Goal: Task Accomplishment & Management: Manage account settings

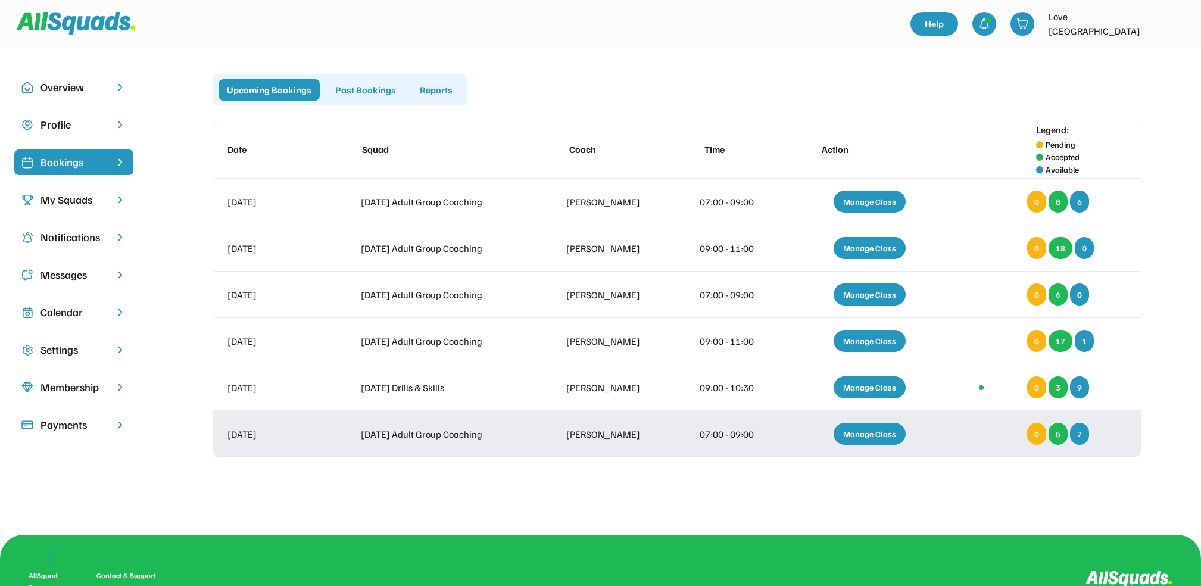
scroll to position [11, 0]
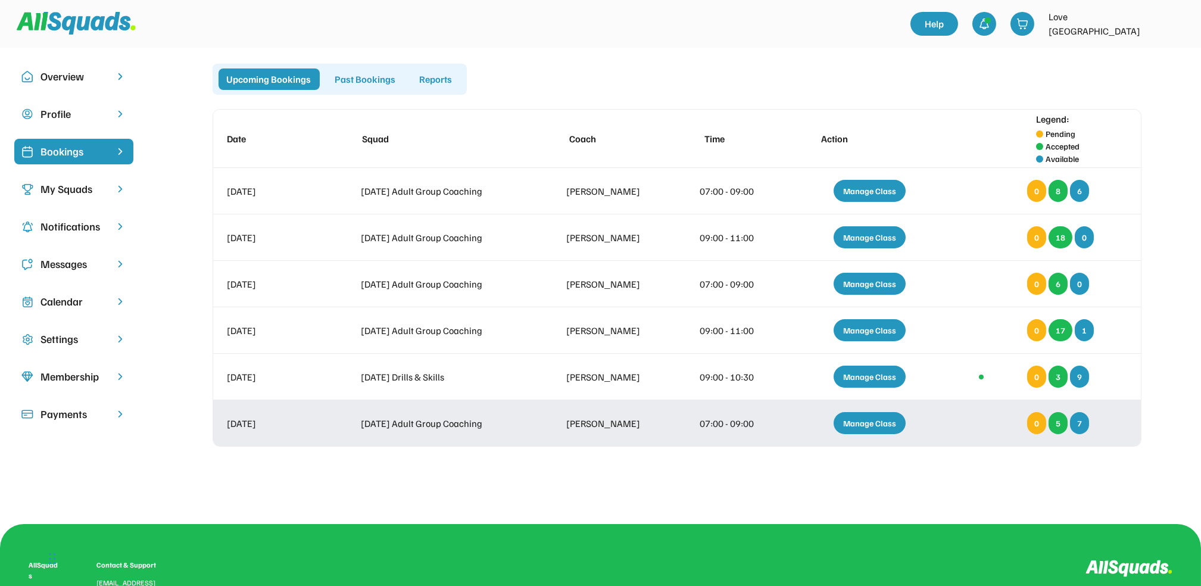
click at [872, 418] on div "Manage Class" at bounding box center [869, 423] width 72 height 22
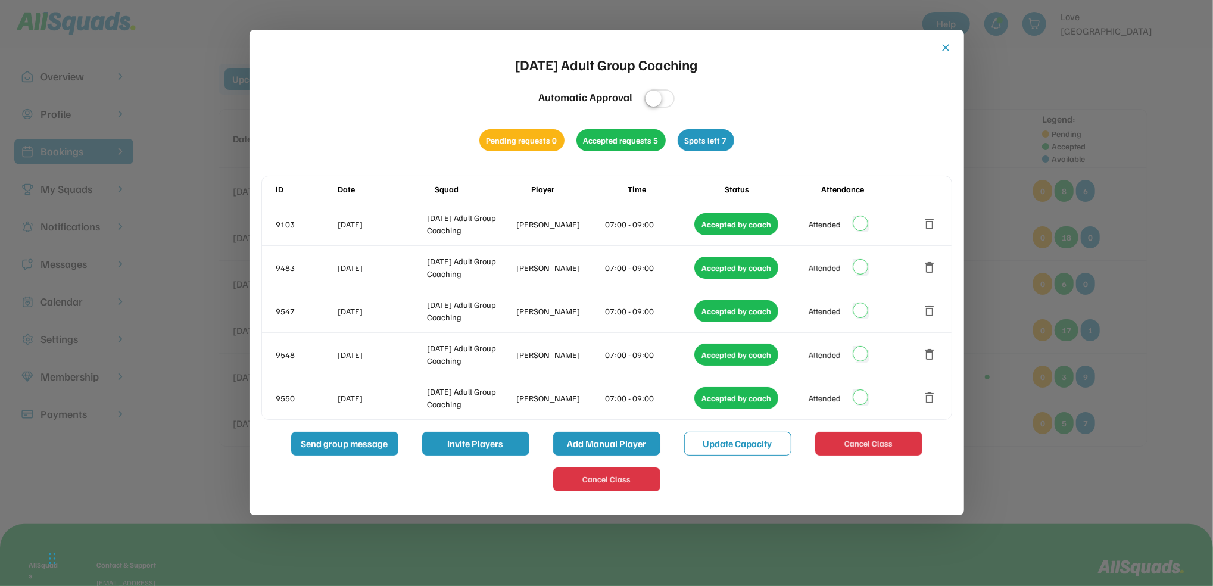
click at [600, 443] on button "Add Manual Player" at bounding box center [606, 444] width 107 height 24
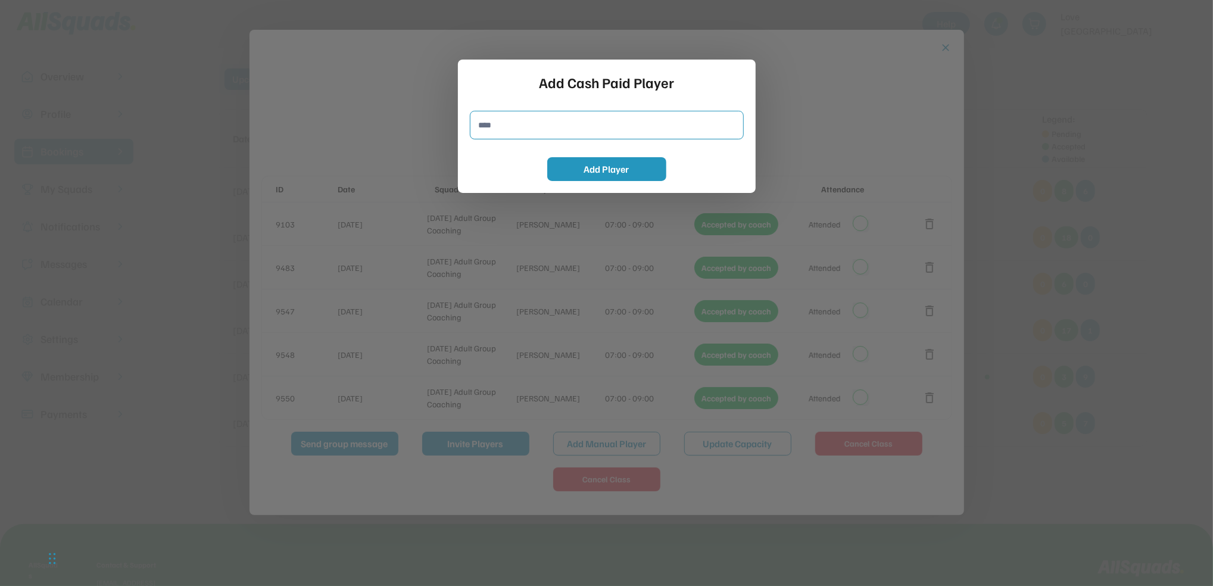
click at [483, 123] on input "input" at bounding box center [607, 125] width 274 height 29
type input "**********"
click at [593, 168] on button "Add Player" at bounding box center [606, 169] width 119 height 24
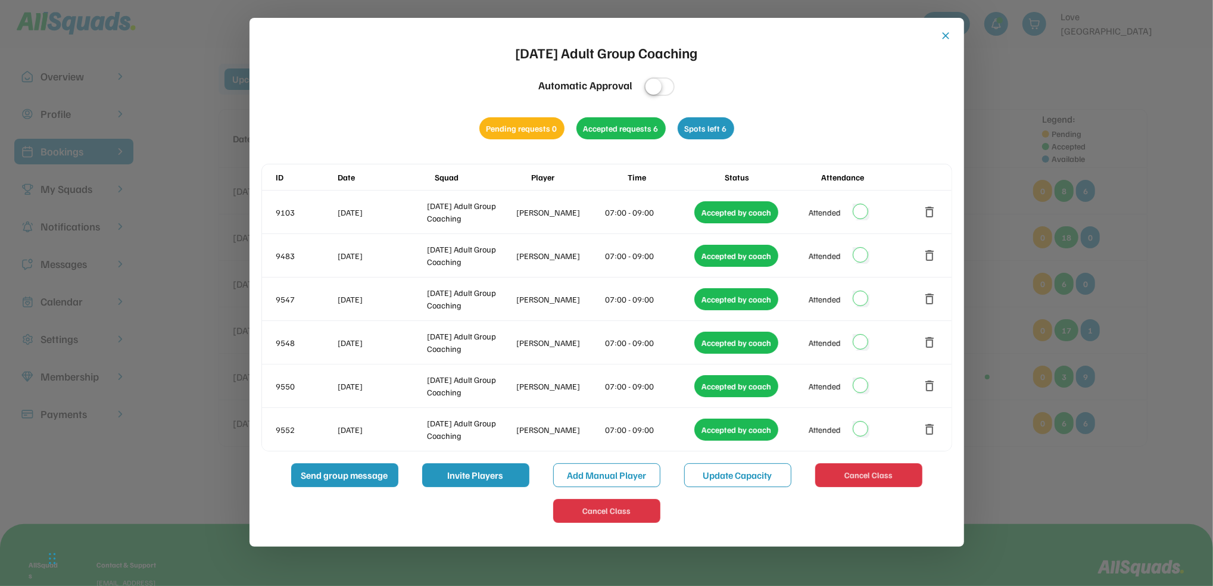
click at [943, 34] on button "close" at bounding box center [946, 36] width 12 height 12
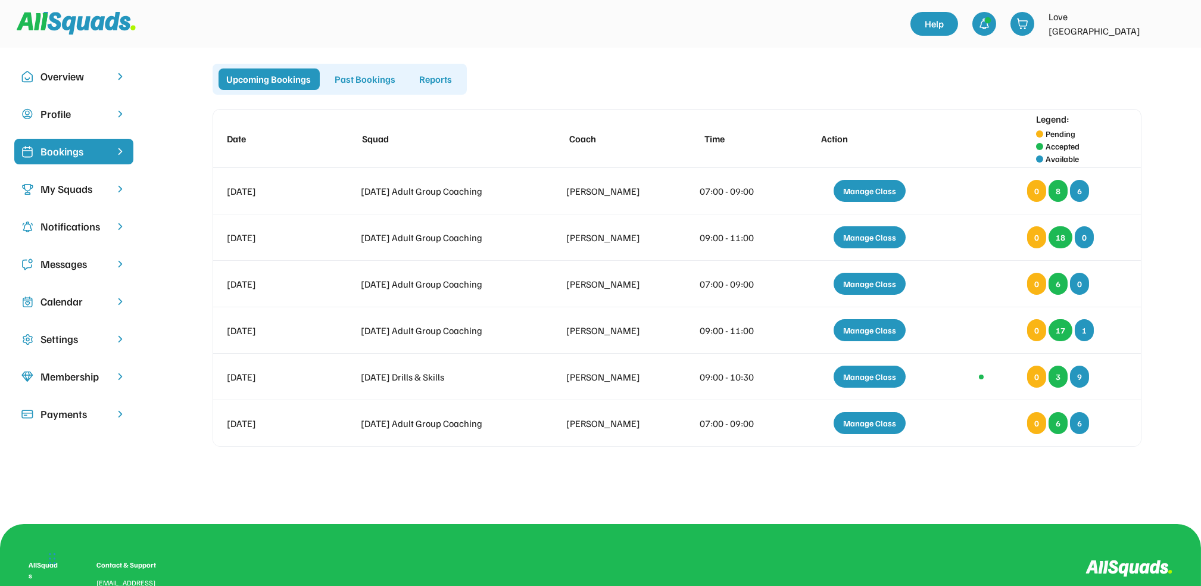
click at [75, 298] on div "Calendar" at bounding box center [73, 302] width 67 height 16
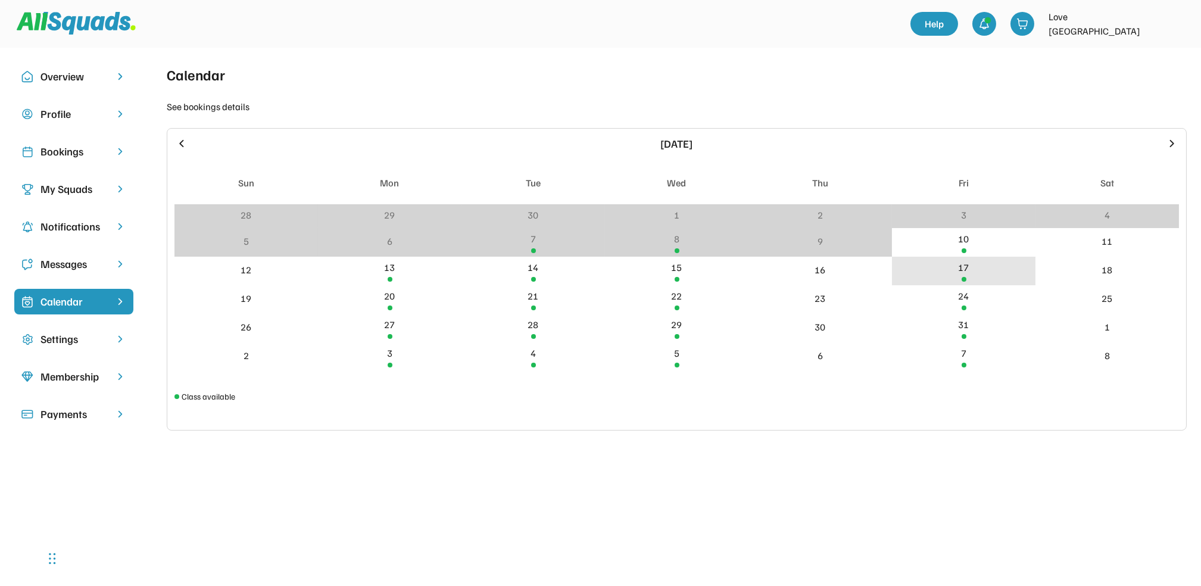
click at [963, 269] on div "17" at bounding box center [964, 267] width 11 height 14
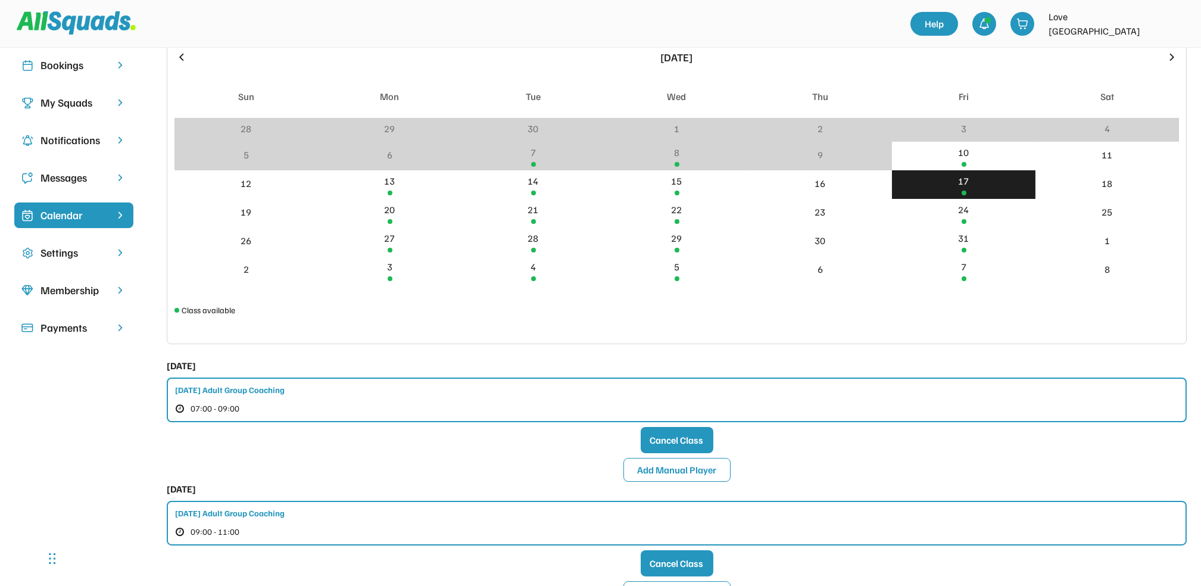
scroll to position [249, 0]
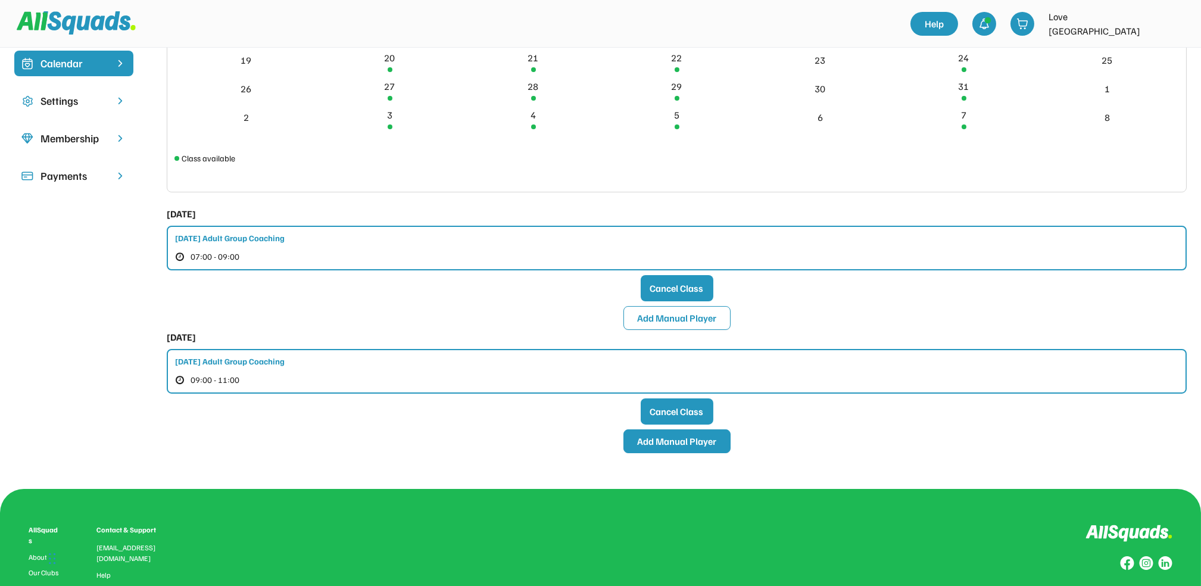
click at [672, 437] on button "Add Manual Player" at bounding box center [676, 441] width 107 height 24
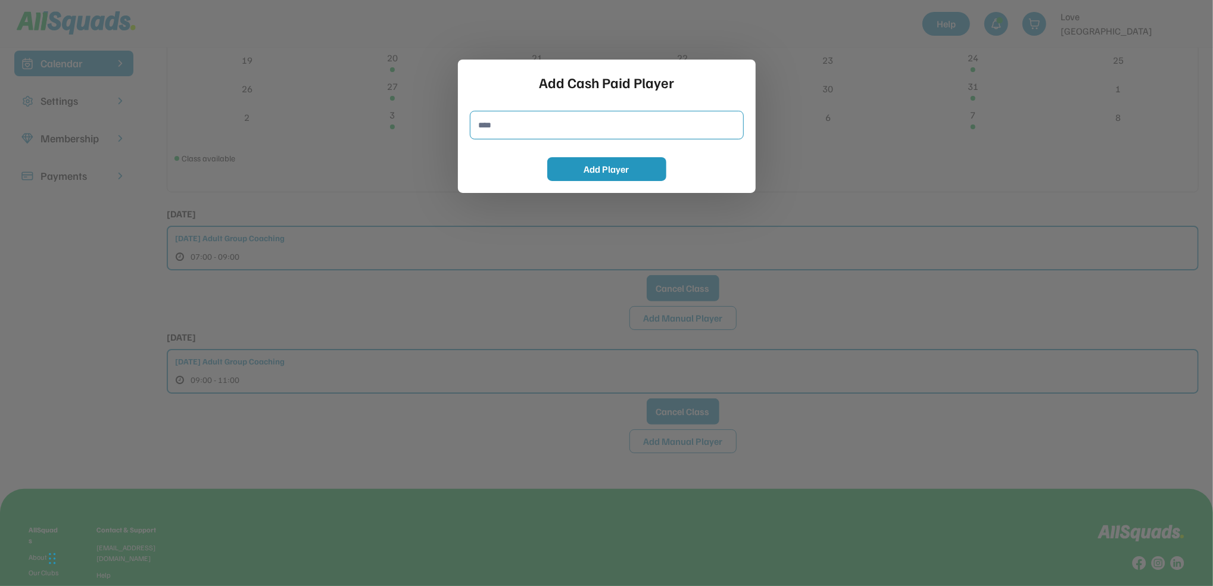
click at [487, 122] on input "input" at bounding box center [607, 125] width 274 height 29
type input "**********"
click at [589, 168] on button "Add Player" at bounding box center [606, 169] width 119 height 24
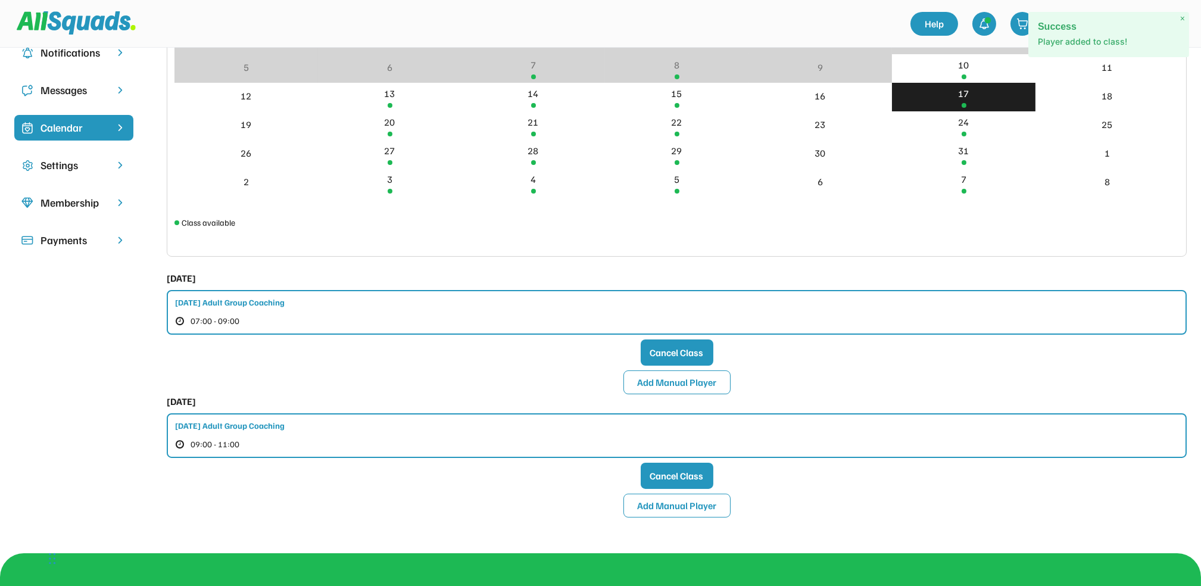
scroll to position [90, 0]
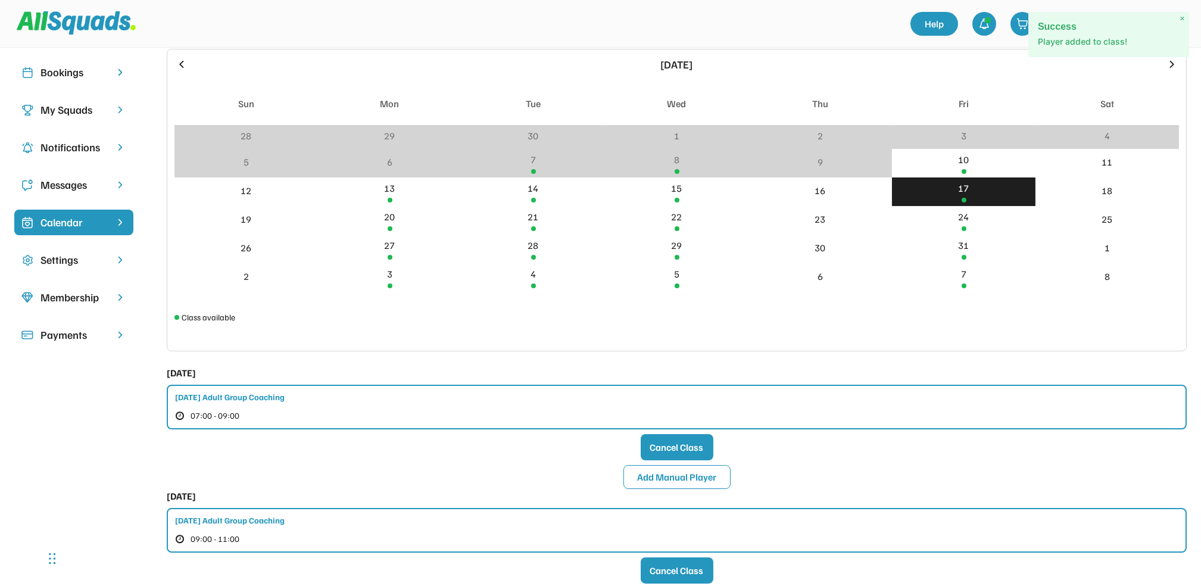
click at [63, 68] on div "Bookings" at bounding box center [73, 72] width 67 height 16
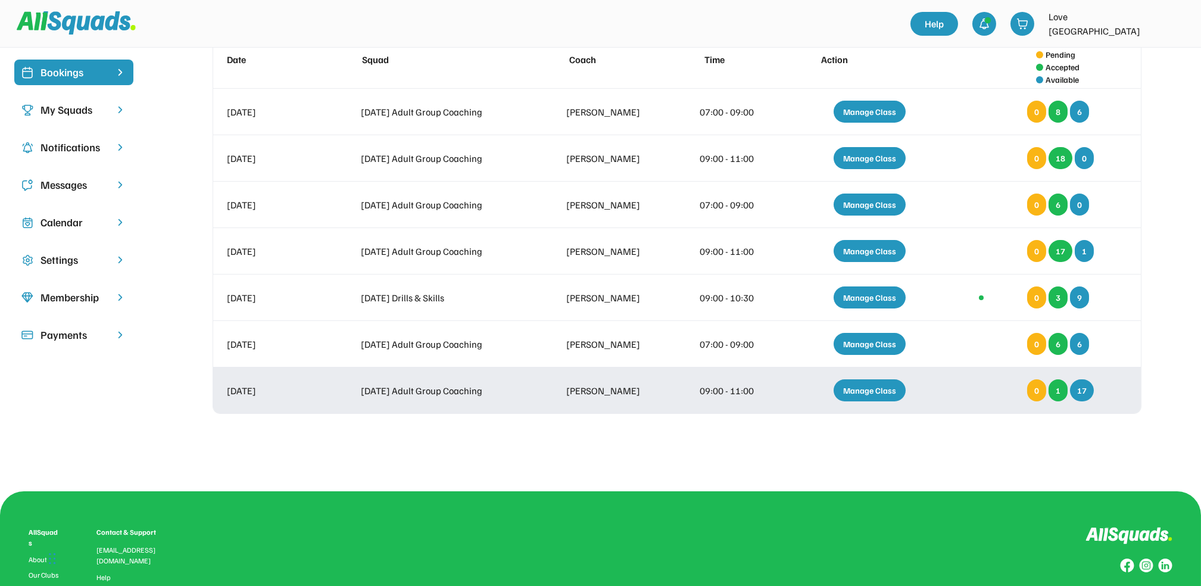
click at [862, 388] on div "Manage Class" at bounding box center [869, 390] width 72 height 22
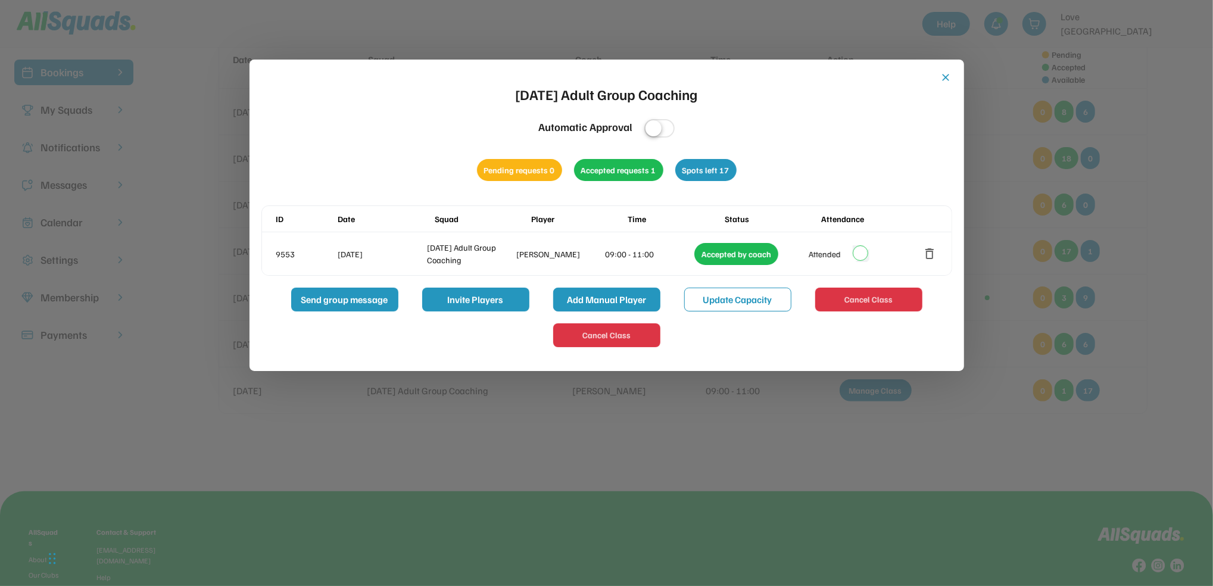
click at [605, 294] on button "Add Manual Player" at bounding box center [606, 300] width 107 height 24
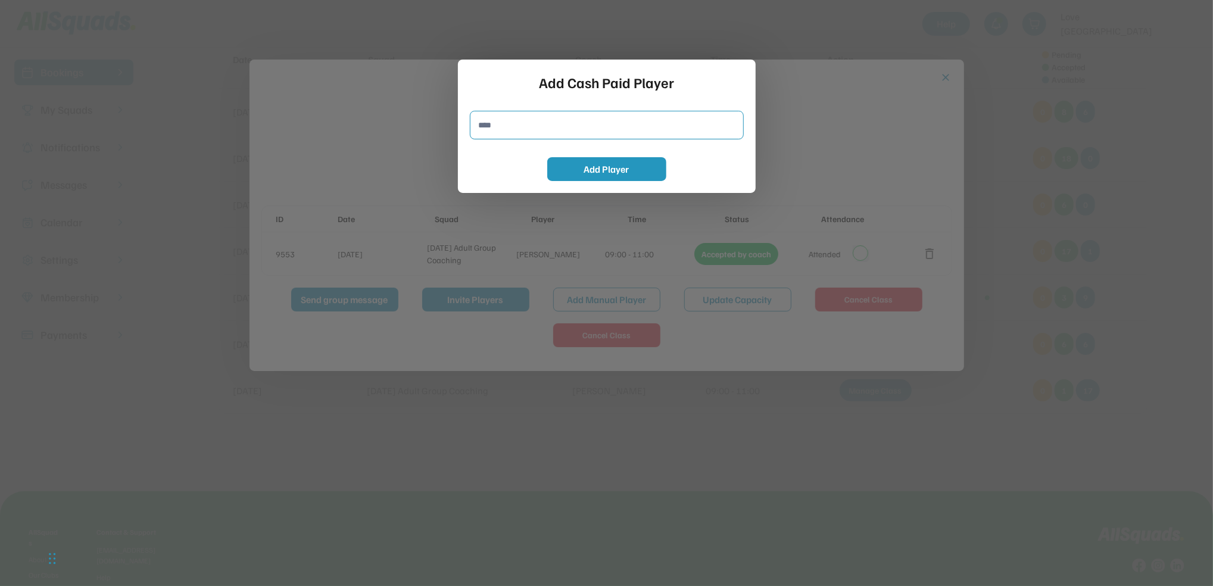
click at [489, 126] on input "input" at bounding box center [607, 125] width 274 height 29
type input "**********"
click at [592, 163] on button "Add Player" at bounding box center [606, 169] width 119 height 24
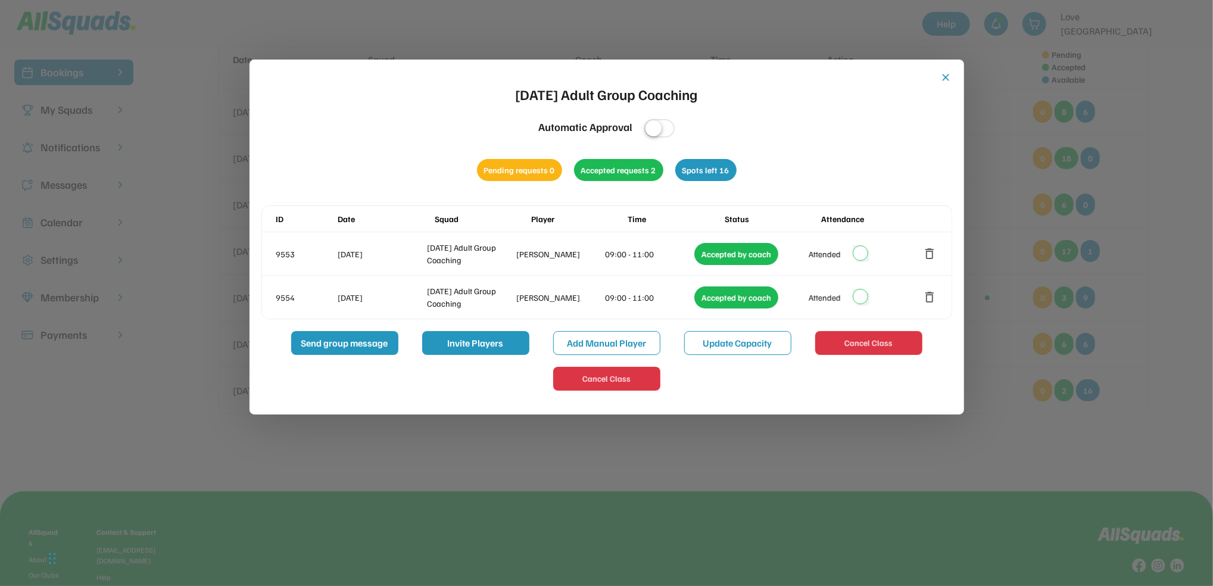
click at [947, 73] on button "close" at bounding box center [946, 77] width 12 height 12
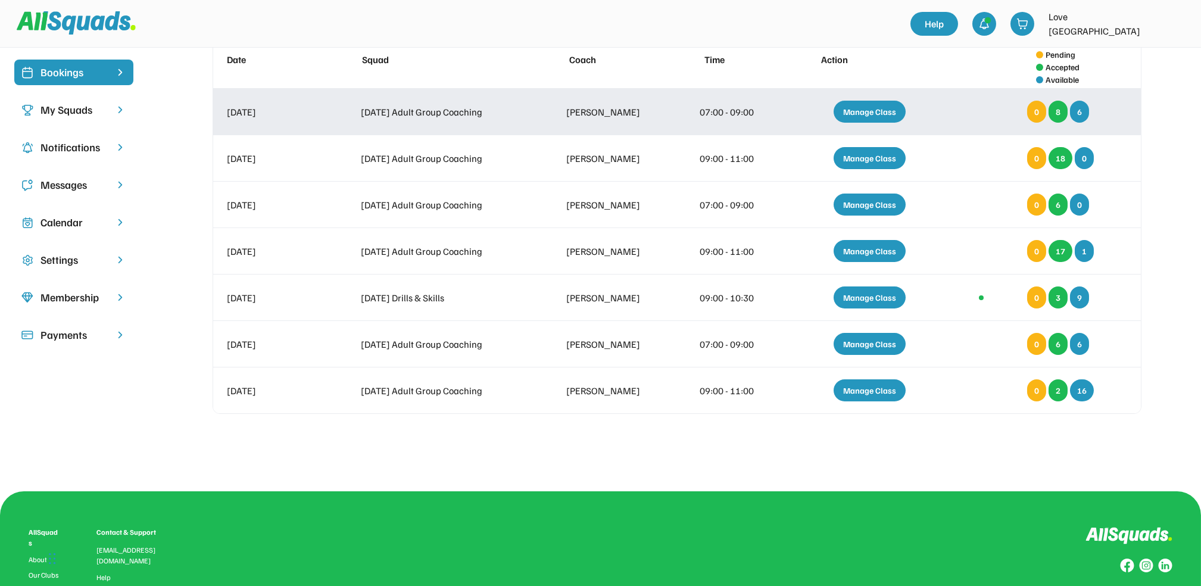
click at [876, 101] on div "Manage Class" at bounding box center [869, 112] width 72 height 22
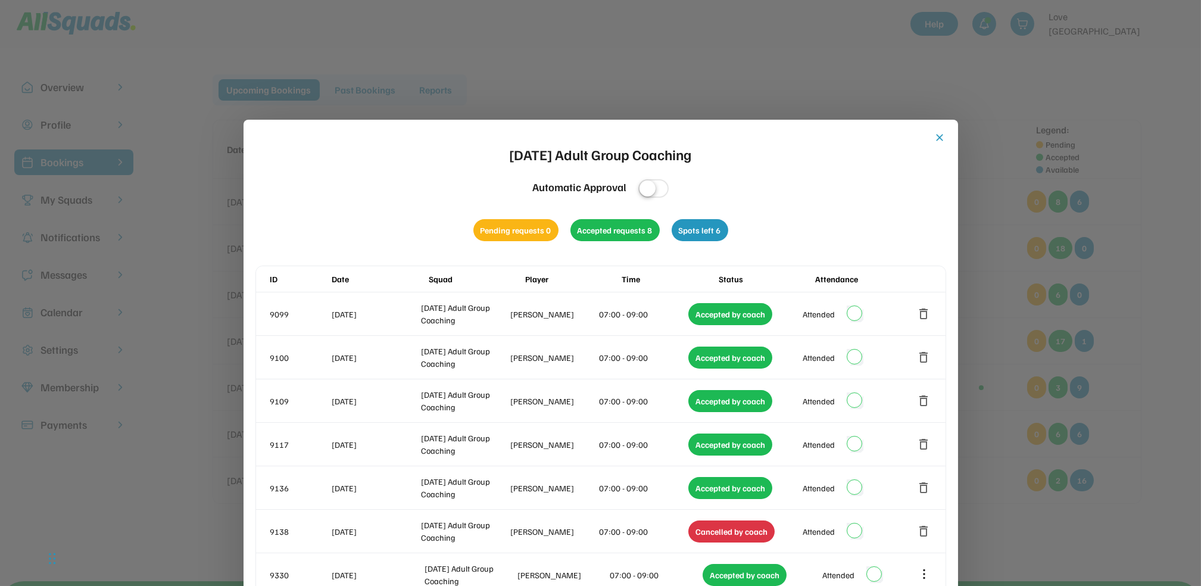
click at [939, 136] on button "close" at bounding box center [940, 138] width 12 height 12
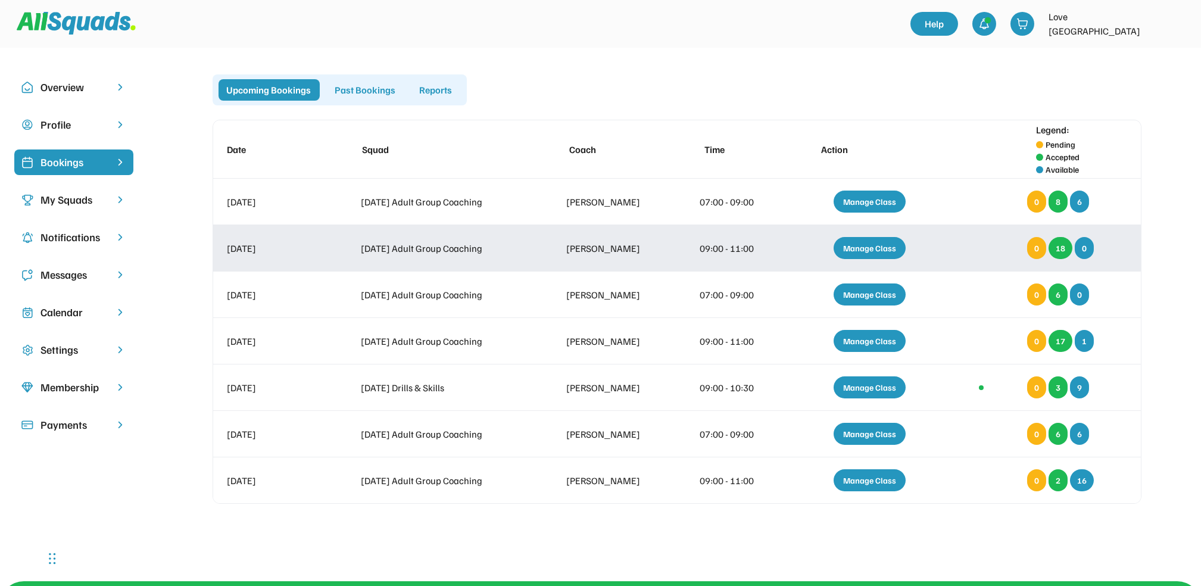
click at [881, 243] on div "Manage Class" at bounding box center [869, 248] width 72 height 22
